Goal: Information Seeking & Learning: Learn about a topic

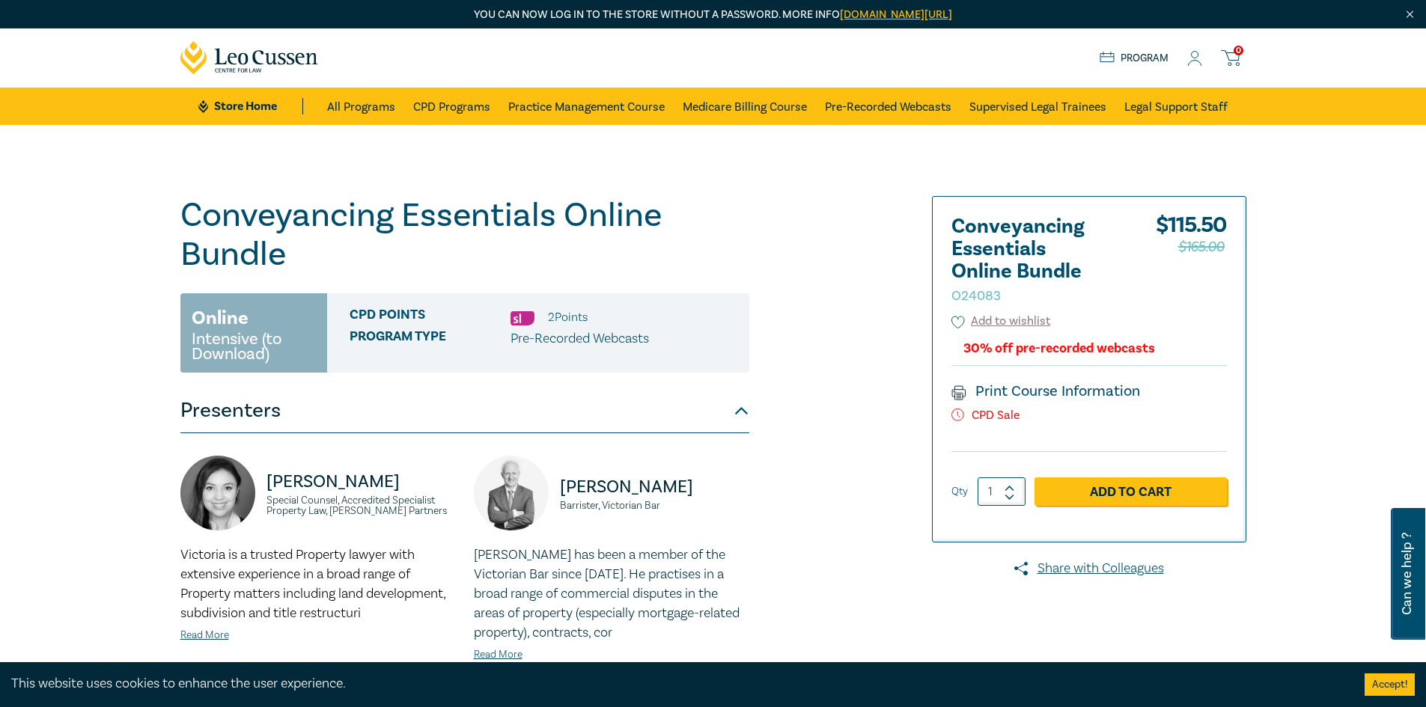
click at [1196, 58] on icon at bounding box center [1194, 59] width 15 height 16
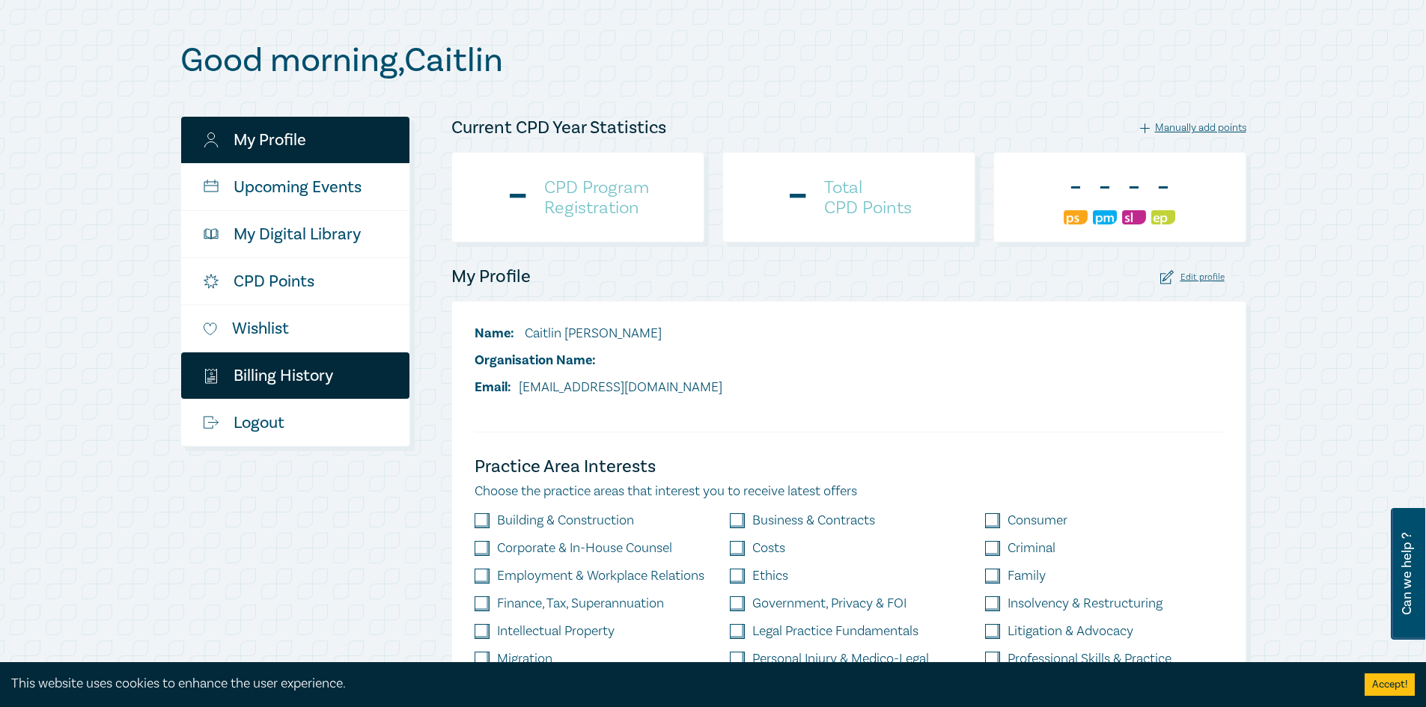
click at [305, 381] on link "$ Billing History" at bounding box center [295, 375] width 228 height 46
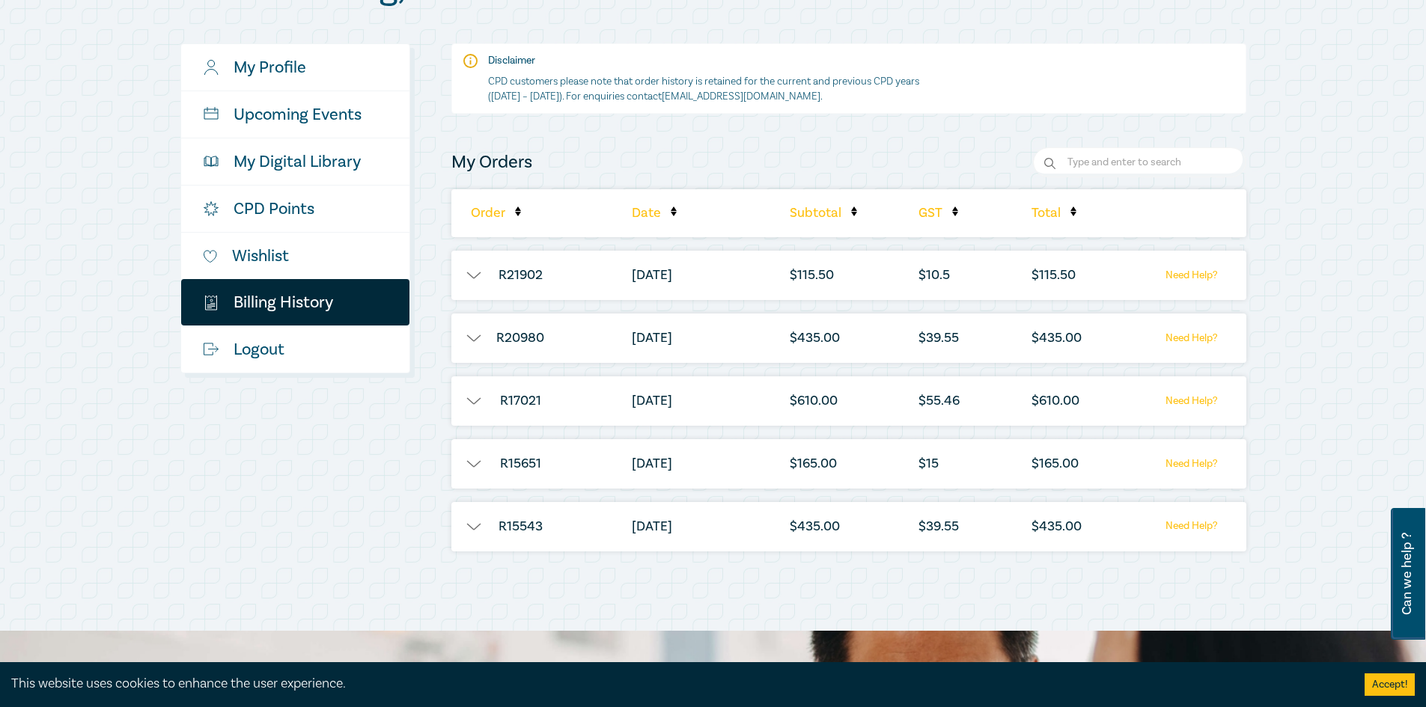
scroll to position [224, 0]
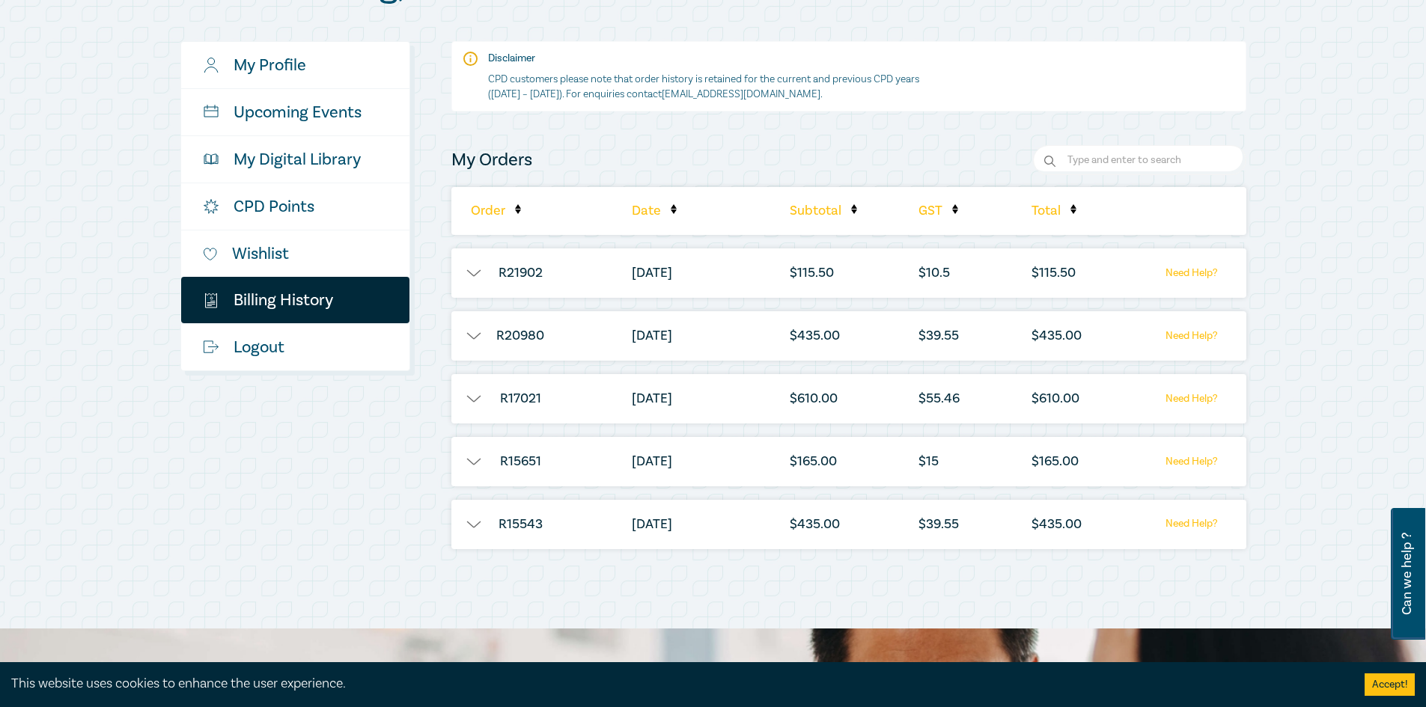
click at [483, 278] on button "button" at bounding box center [473, 273] width 45 height 15
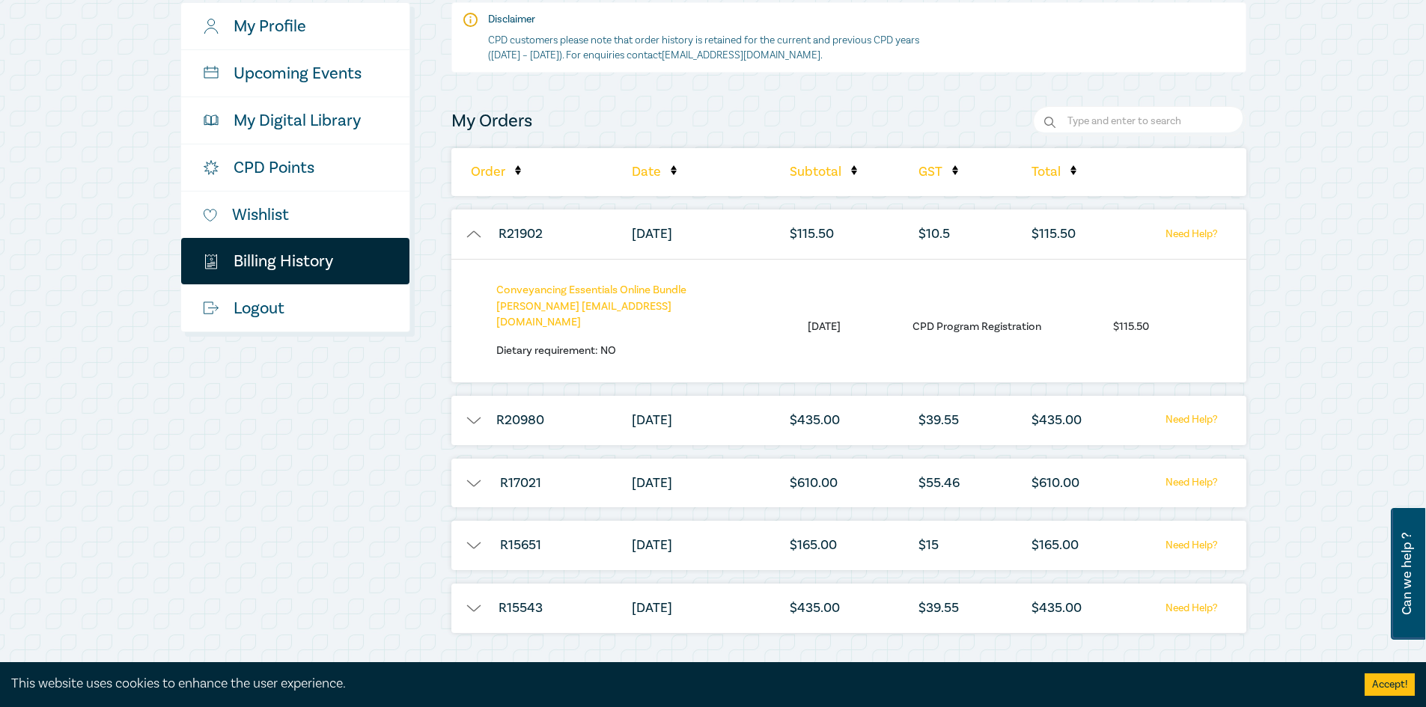
scroll to position [299, 0]
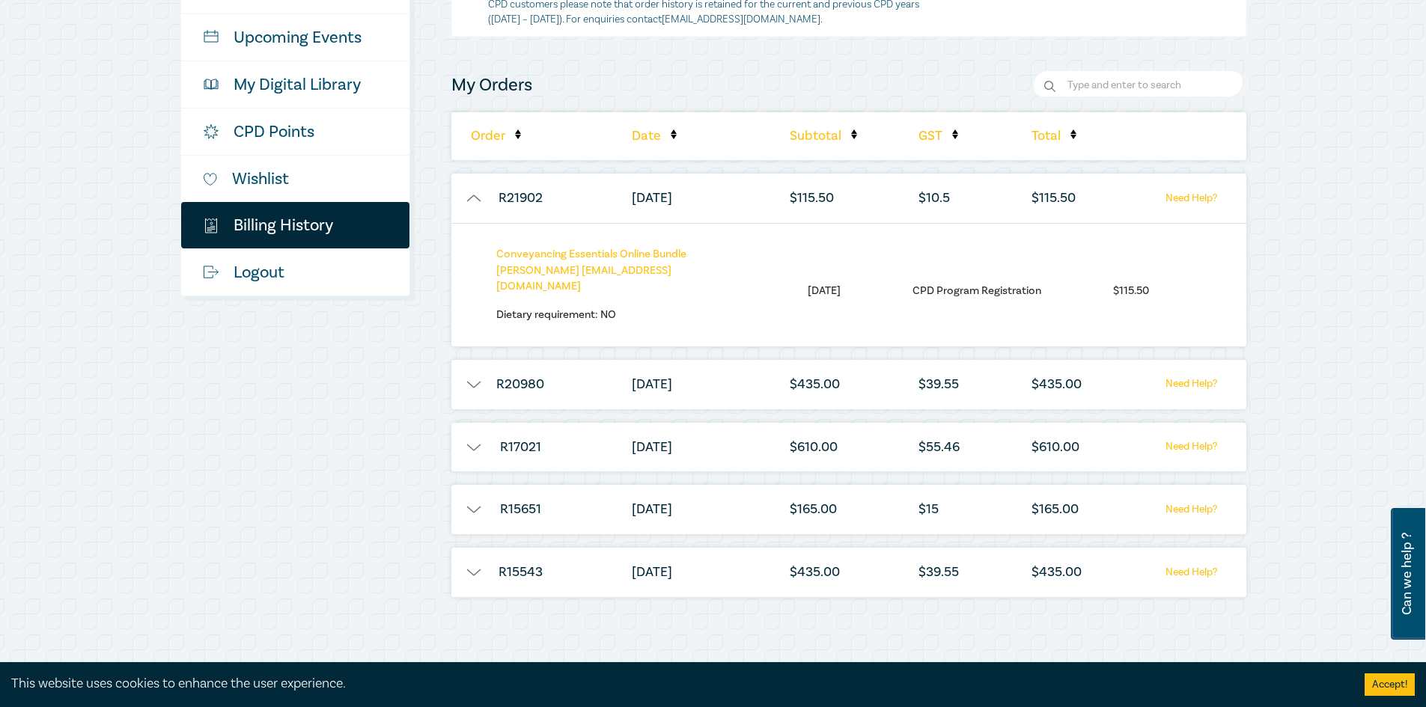
click at [1126, 283] on li "$ 115.50" at bounding box center [1131, 291] width 36 height 16
click at [1203, 189] on link "Need Help?" at bounding box center [1191, 198] width 94 height 19
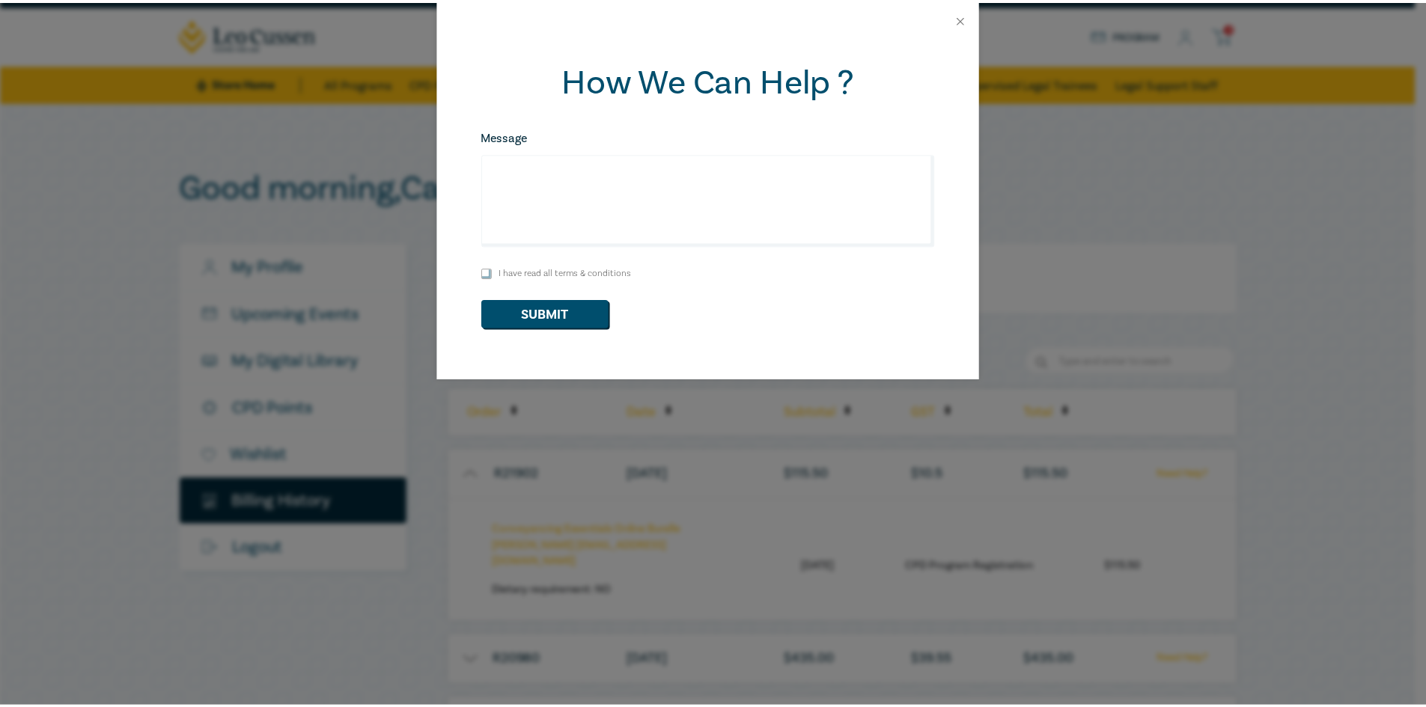
scroll to position [0, 0]
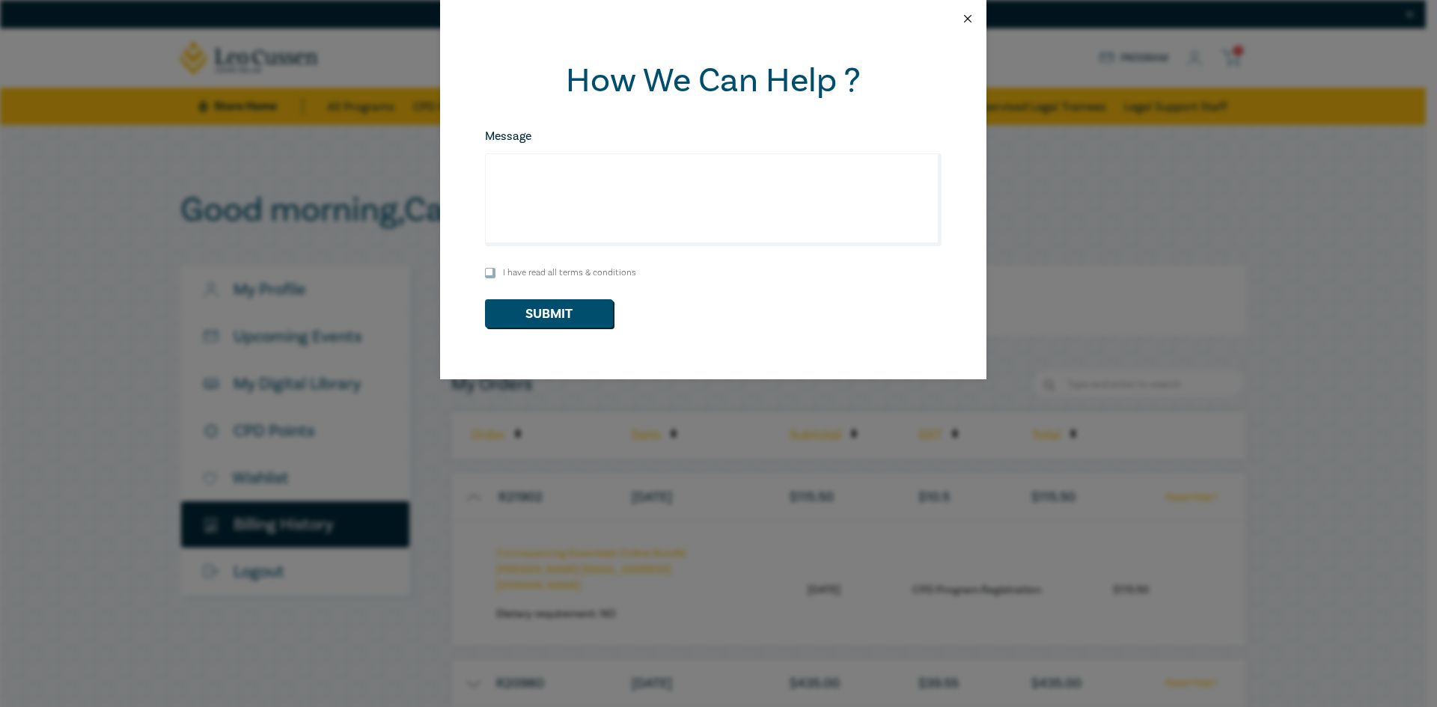
click at [968, 19] on button "Close" at bounding box center [967, 18] width 13 height 13
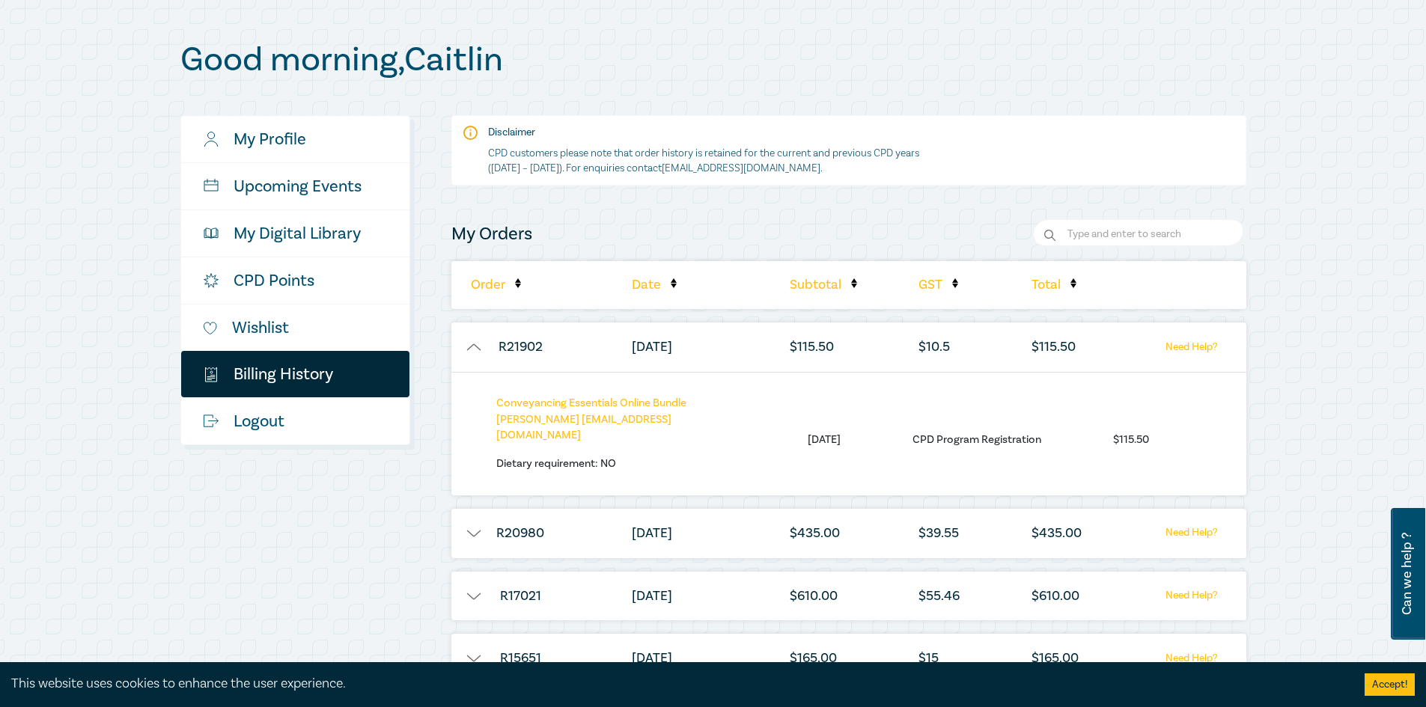
scroll to position [150, 0]
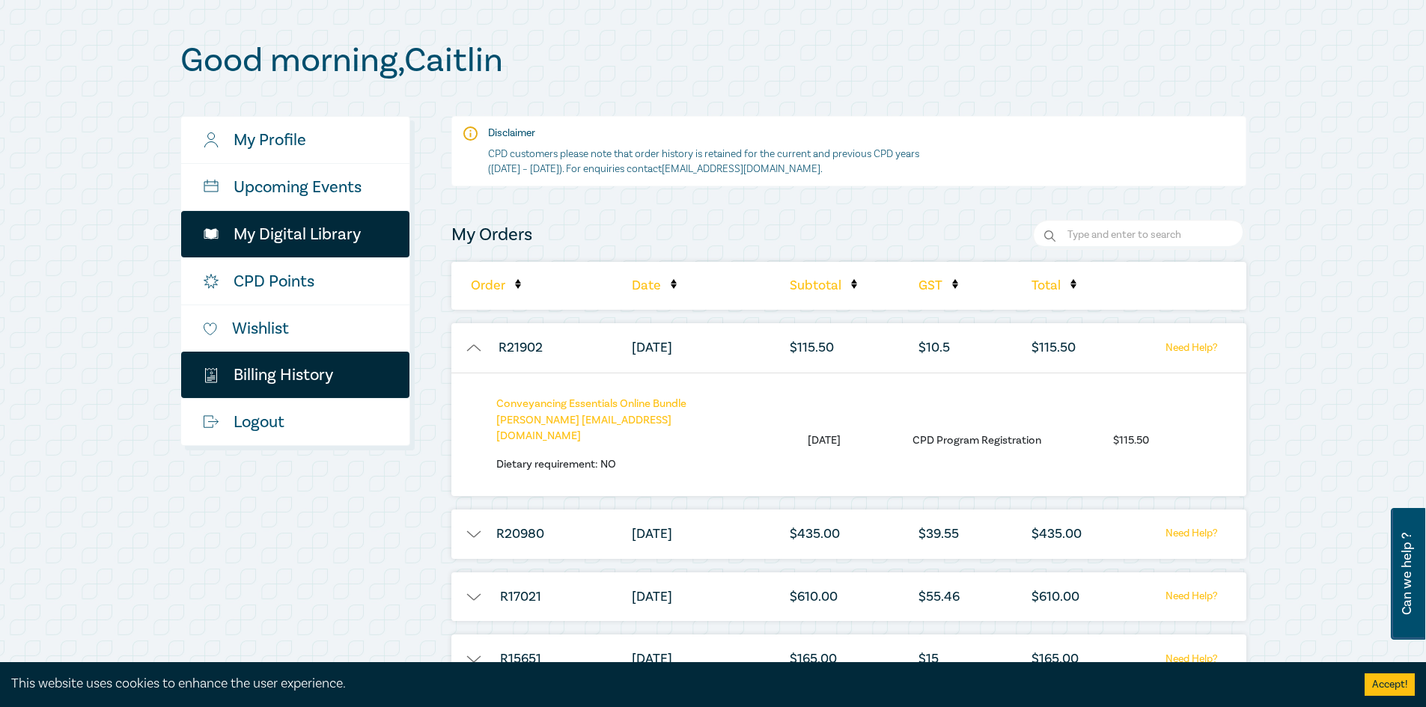
click at [308, 242] on link "My Digital Library" at bounding box center [295, 234] width 228 height 46
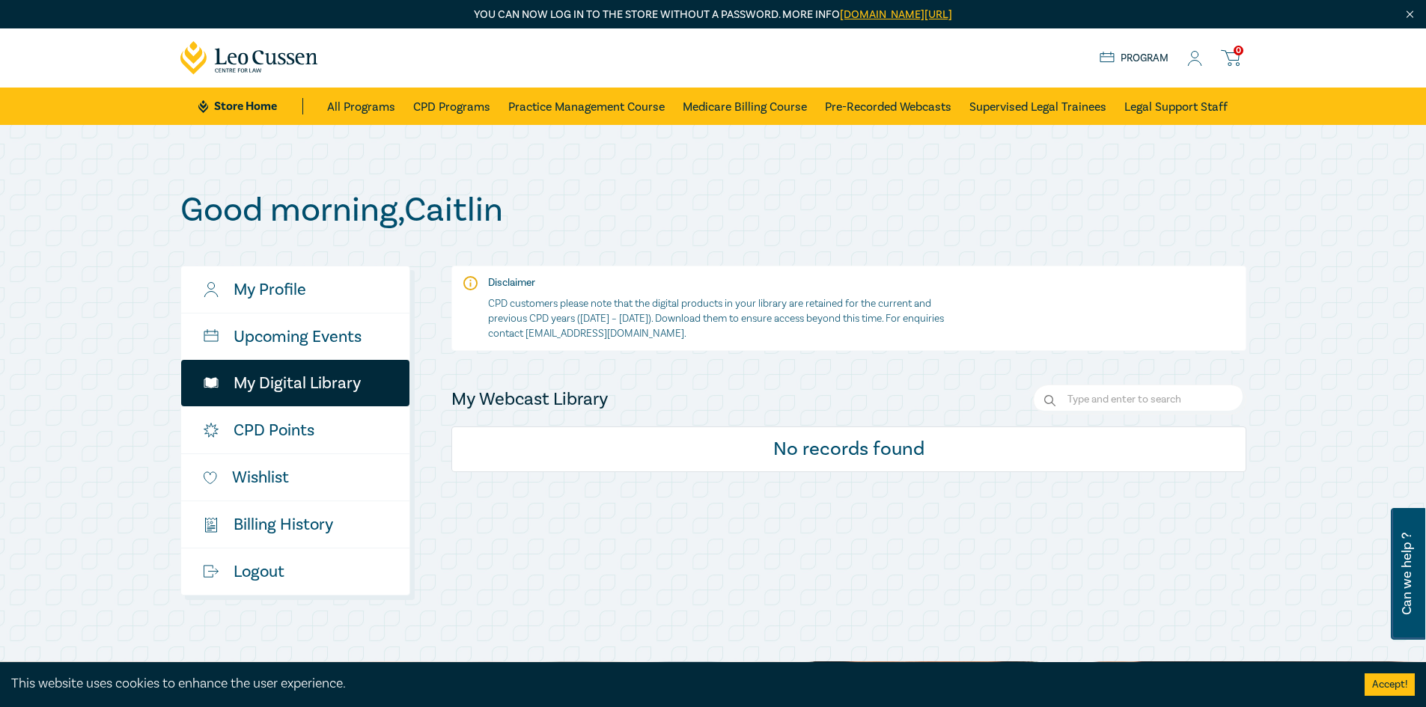
click at [263, 61] on icon at bounding box center [249, 58] width 138 height 34
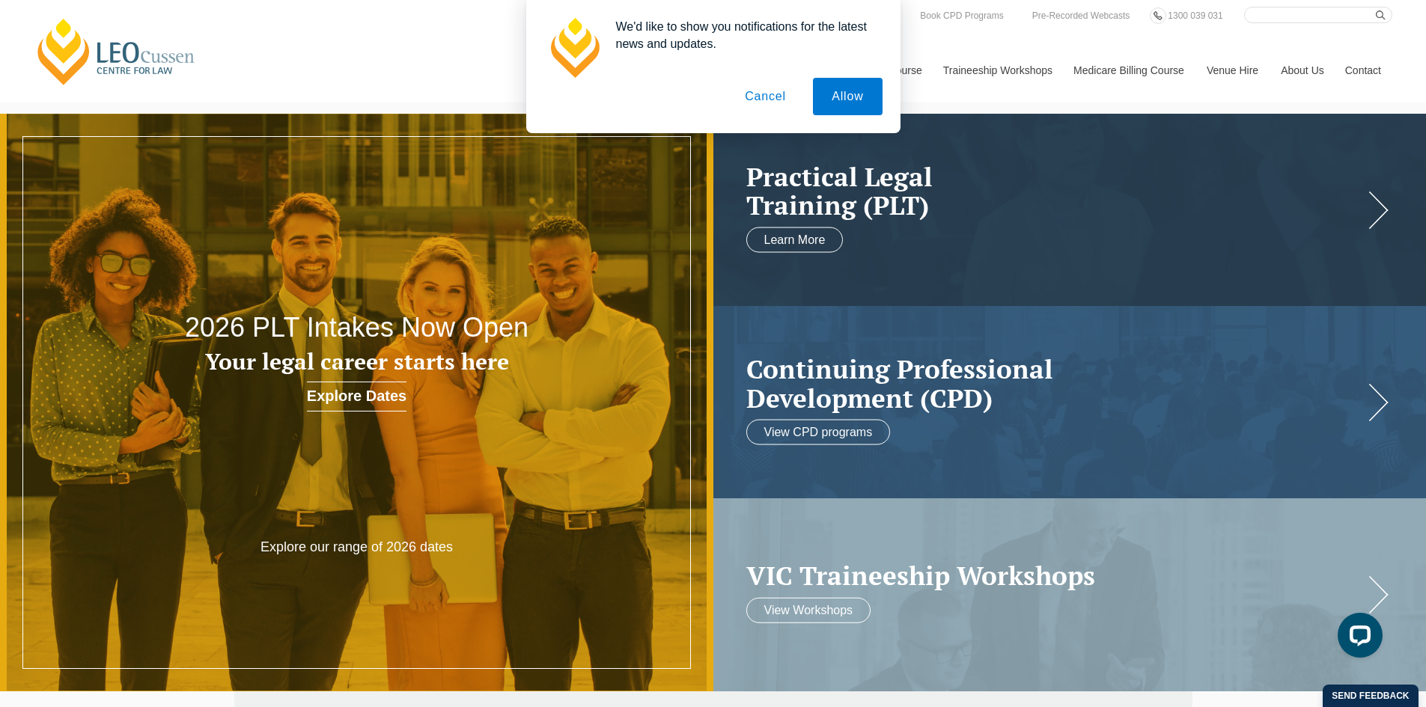
click at [770, 90] on button "Cancel" at bounding box center [765, 96] width 79 height 37
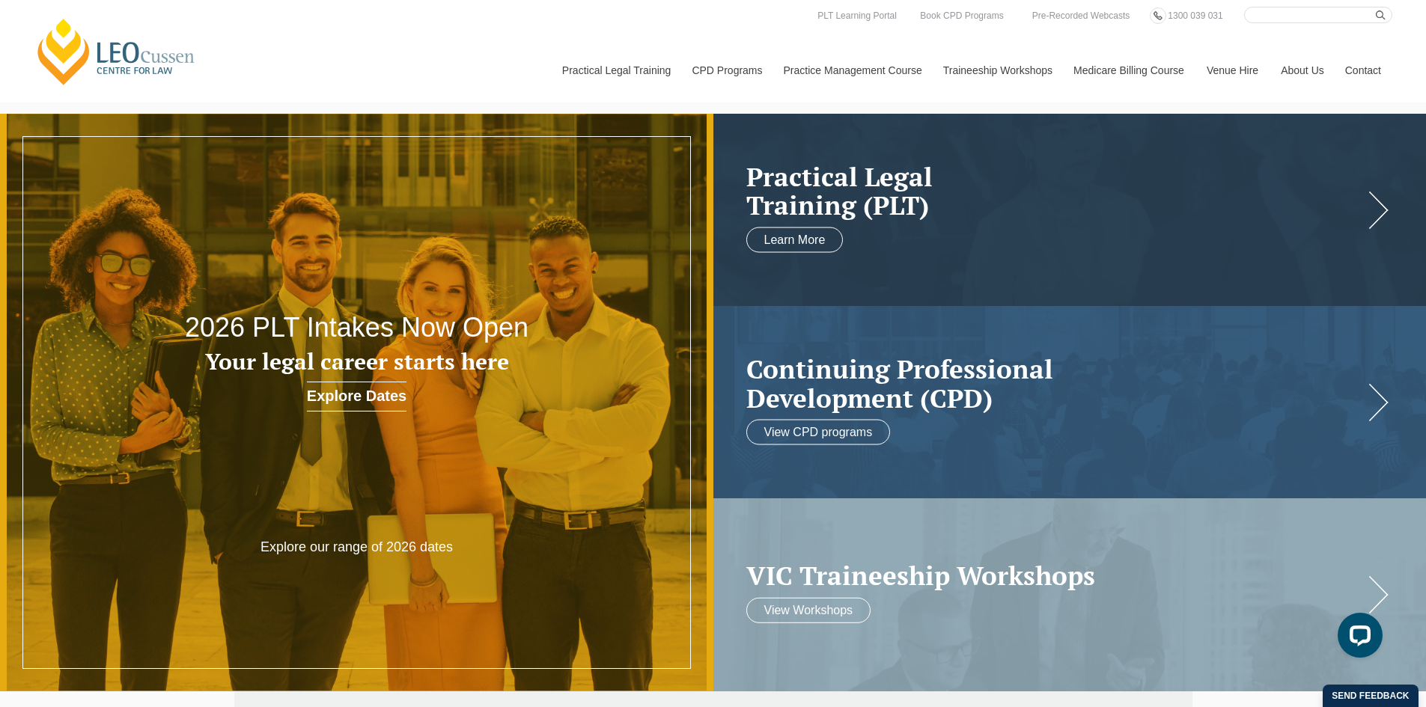
click at [1285, 9] on input "Search here" at bounding box center [1318, 15] width 148 height 16
type input "2025 property law conference"
click at [1375, 7] on button "submit" at bounding box center [1383, 15] width 16 height 16
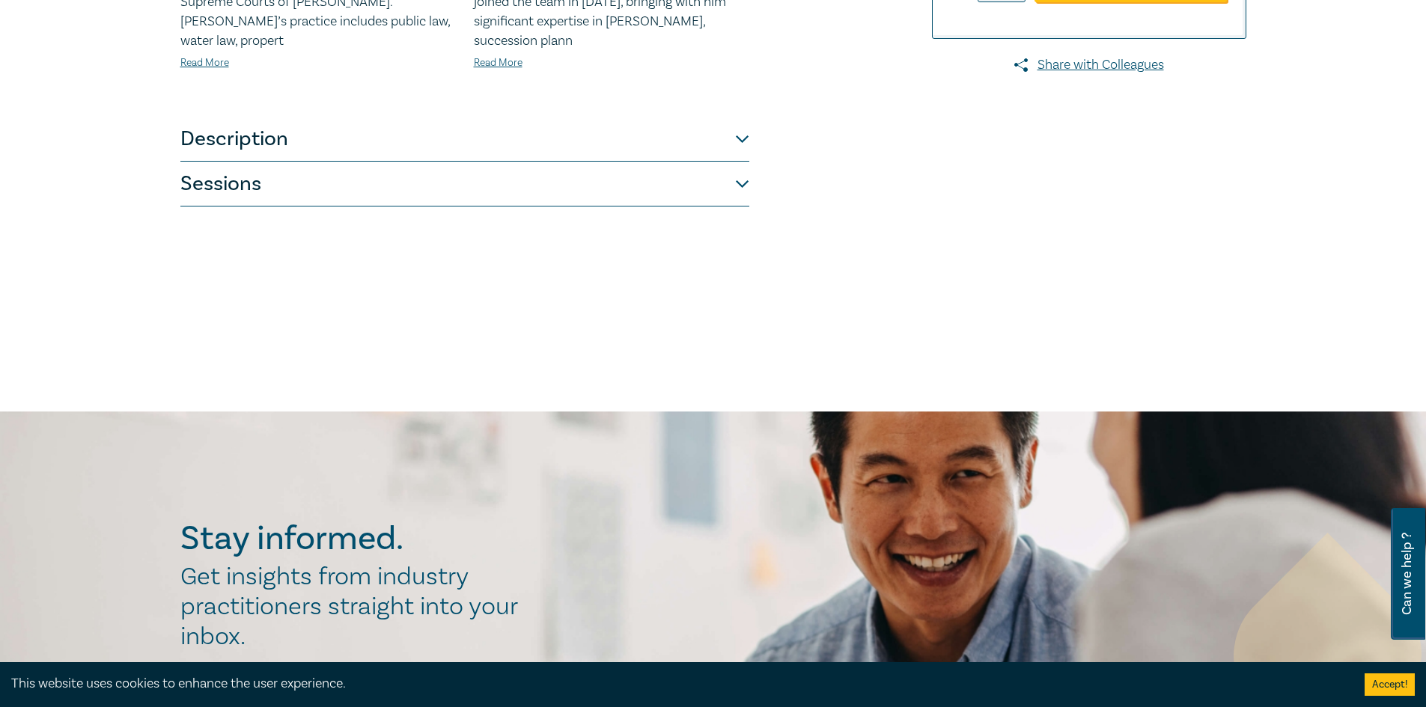
scroll to position [524, 0]
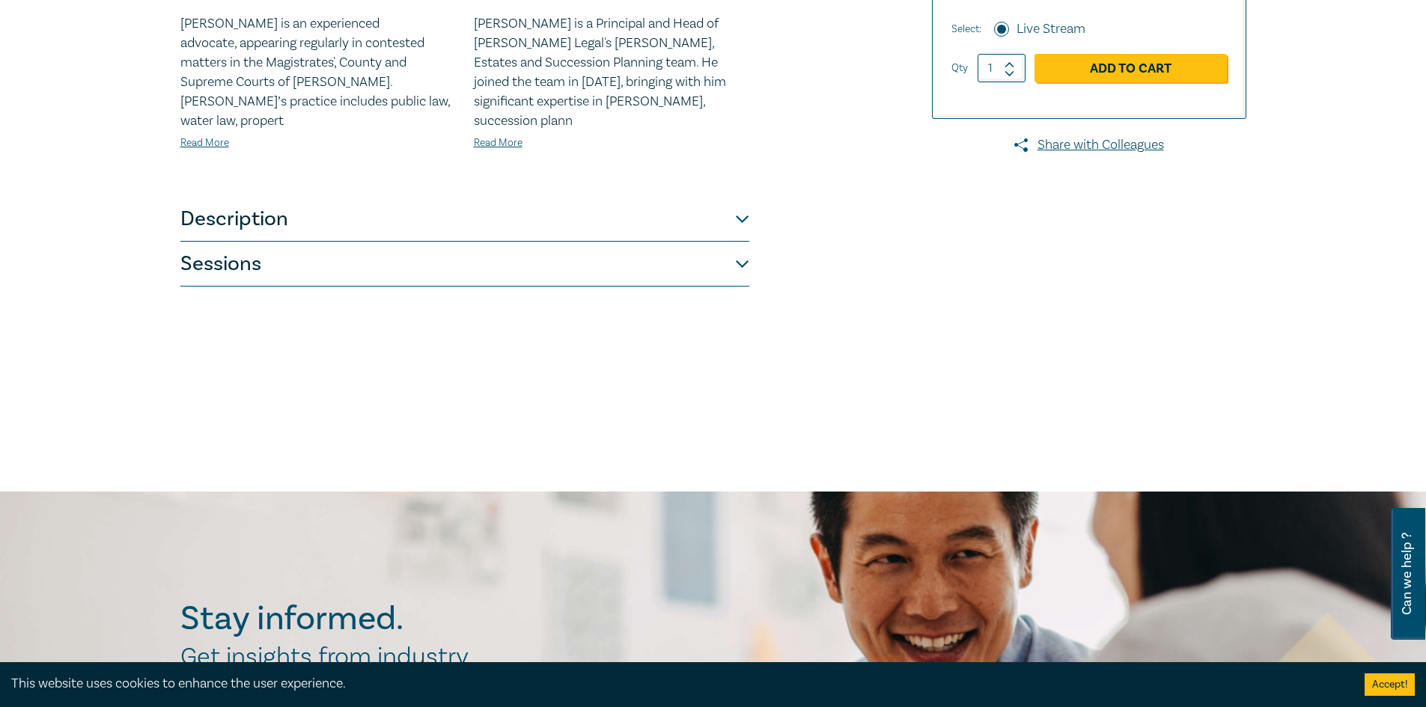
click at [742, 245] on button "Sessions" at bounding box center [464, 264] width 569 height 45
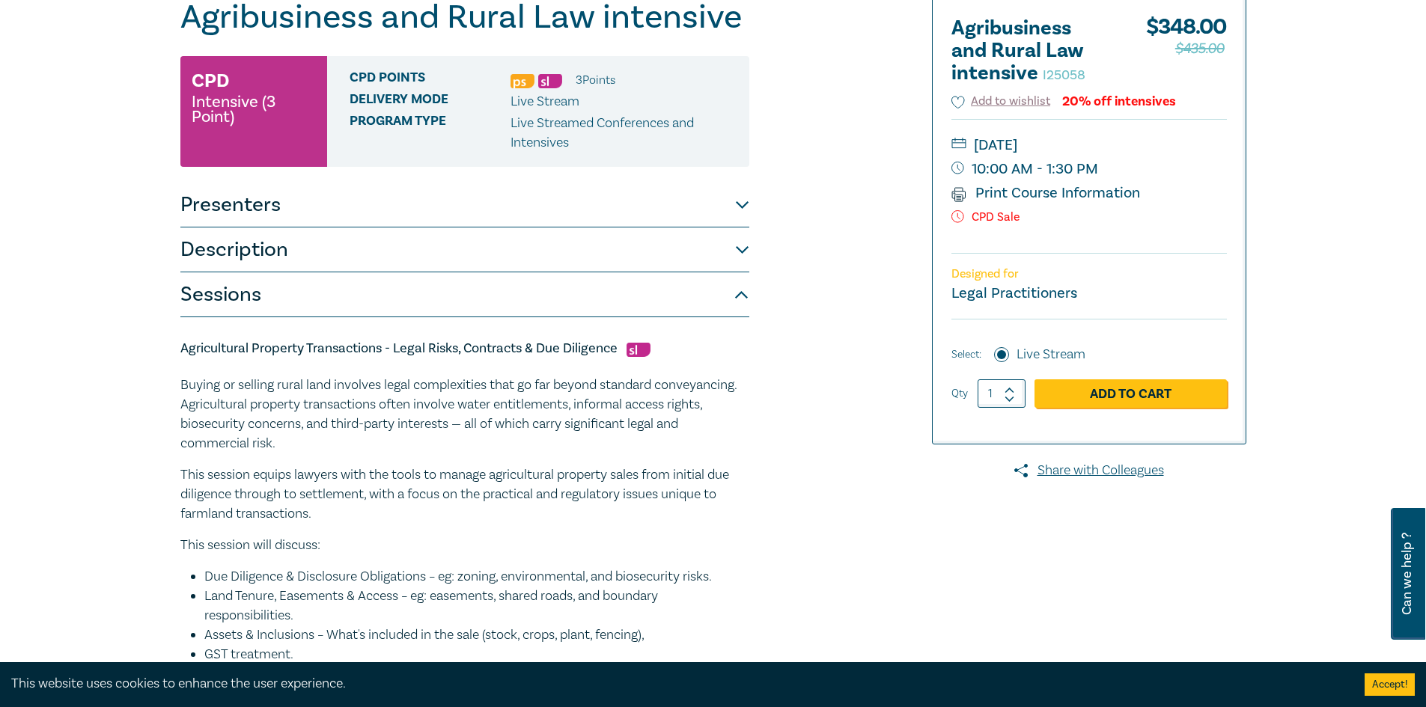
scroll to position [224, 0]
